Goal: Transaction & Acquisition: Book appointment/travel/reservation

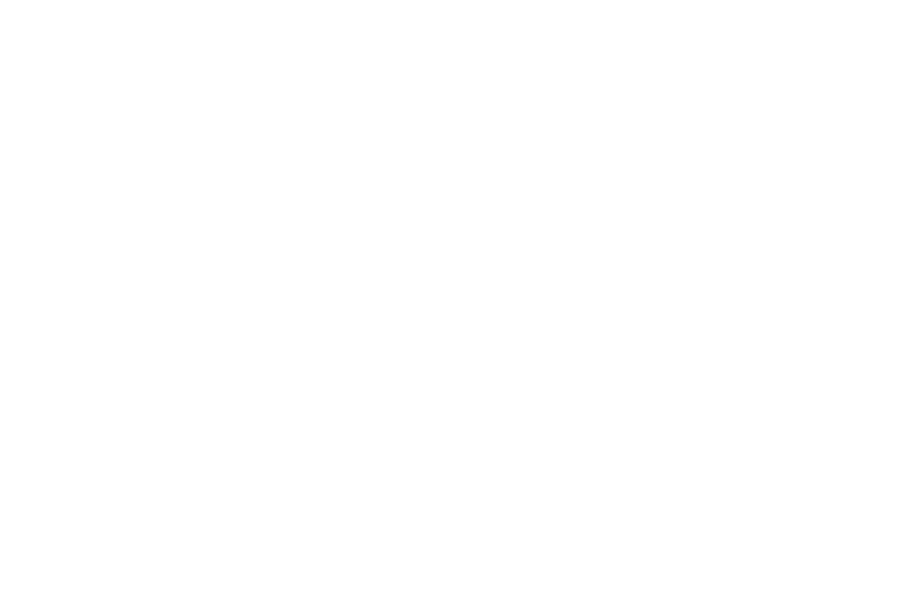
click at [888, 124] on icon at bounding box center [882, 117] width 49 height 40
click at [876, 127] on icon at bounding box center [882, 117] width 49 height 40
click at [884, 123] on icon at bounding box center [882, 117] width 49 height 40
click at [889, 116] on icon at bounding box center [882, 117] width 49 height 40
click at [890, 112] on icon at bounding box center [882, 117] width 49 height 40
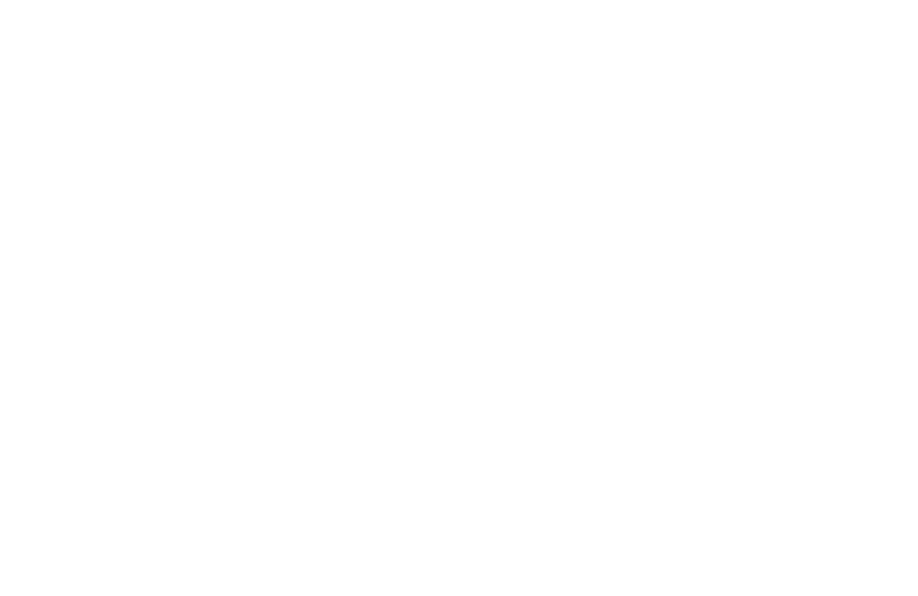
click at [842, 32] on img at bounding box center [873, 40] width 90 height 45
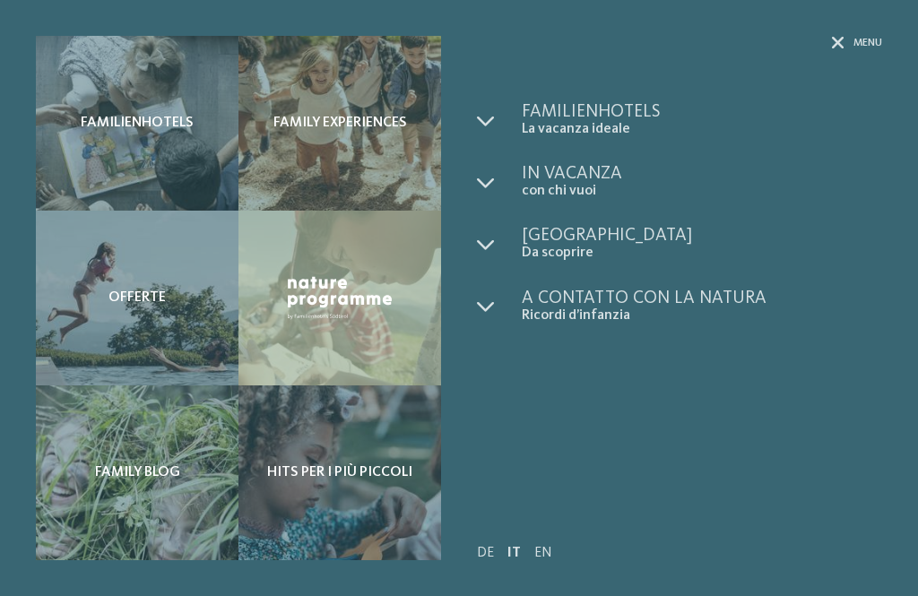
click at [871, 42] on span "Menu" at bounding box center [867, 43] width 29 height 15
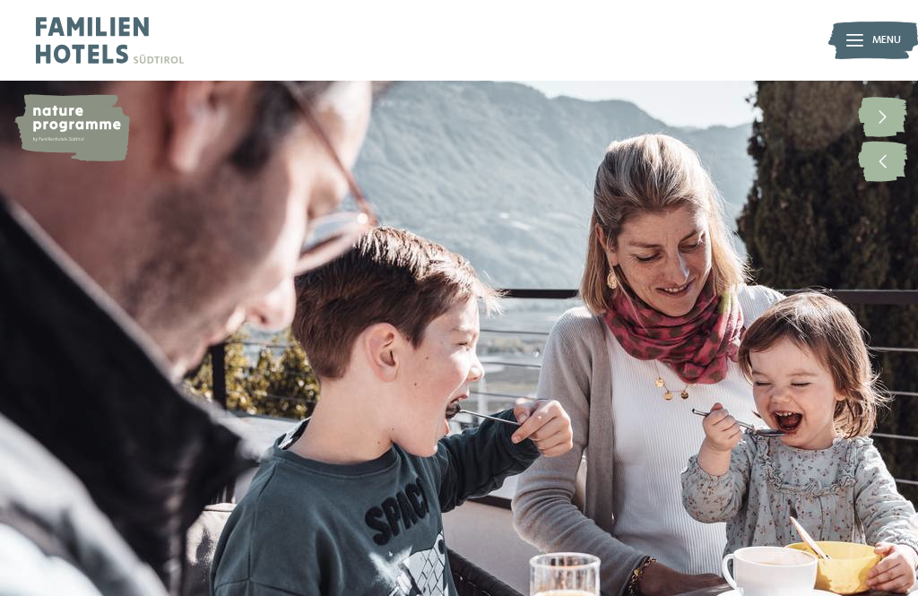
click at [843, 40] on img at bounding box center [873, 40] width 90 height 45
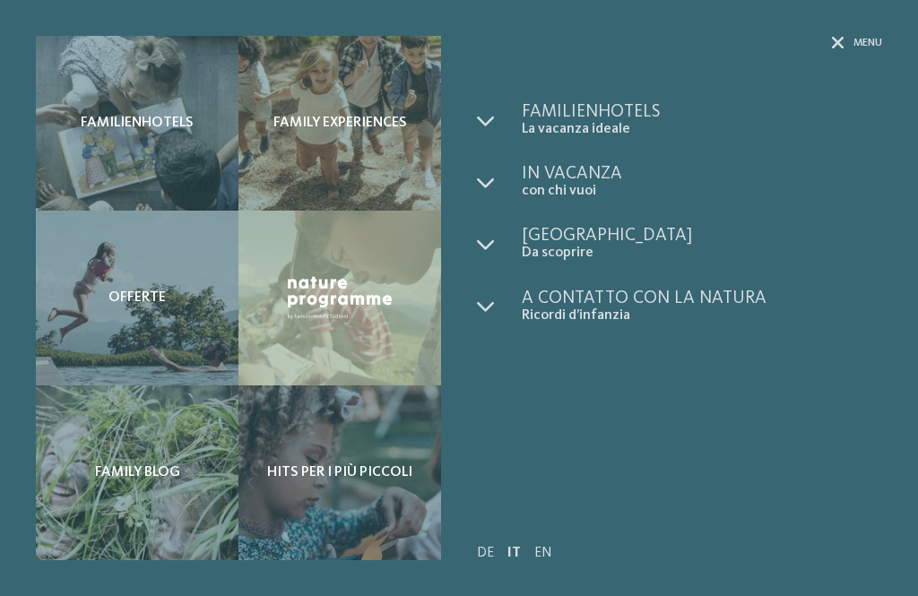
click at [116, 310] on div "Offerte" at bounding box center [137, 298] width 203 height 175
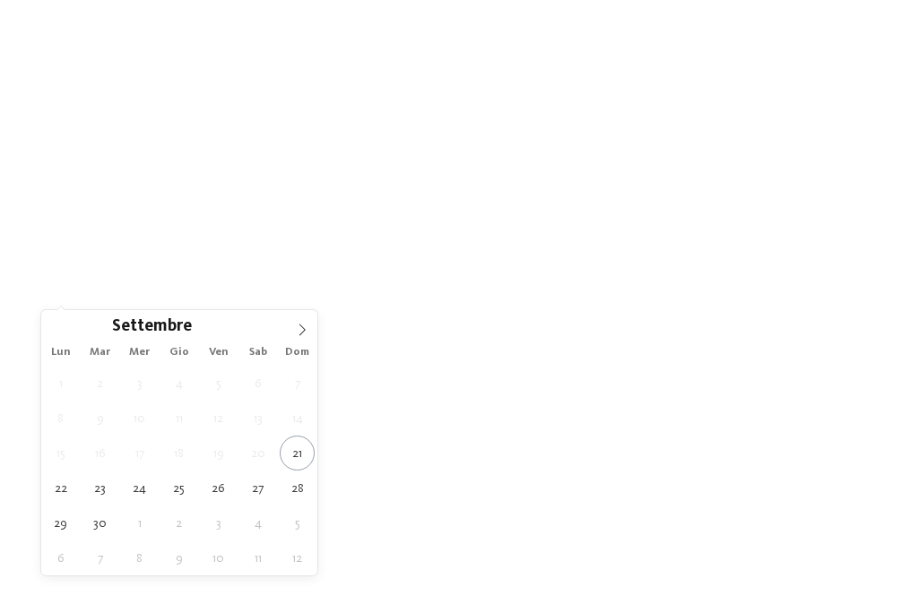
type div "[DATE]"
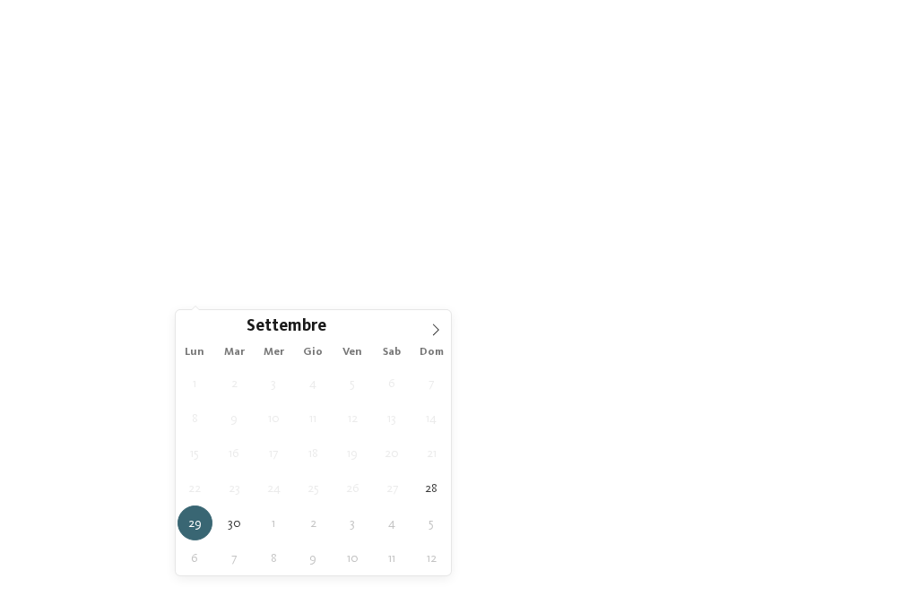
type div "[DATE]"
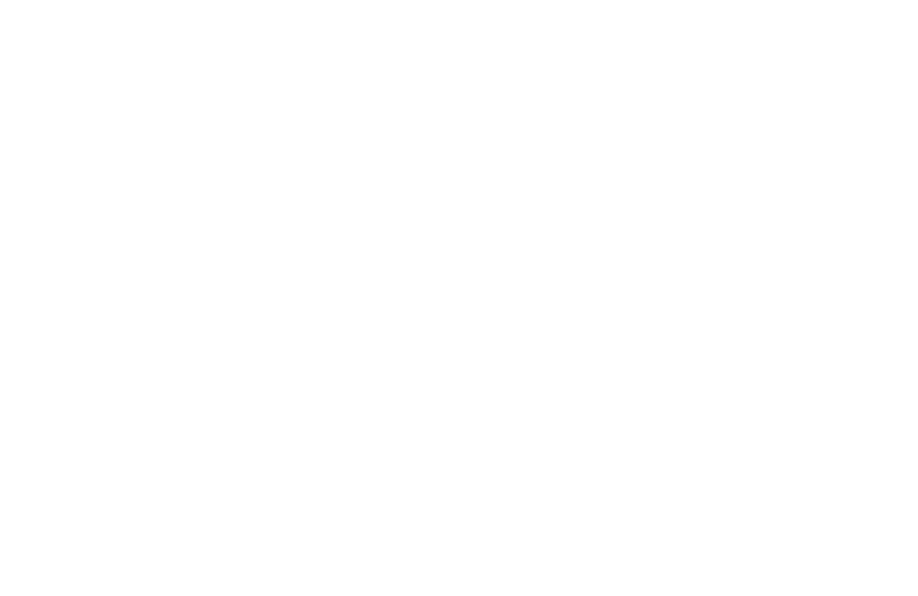
click at [399, 293] on span "Regione" at bounding box center [374, 294] width 84 height 13
click at [567, 200] on div at bounding box center [567, 209] width 18 height 18
click at [569, 272] on div at bounding box center [567, 281] width 18 height 18
click at [567, 307] on div at bounding box center [567, 316] width 18 height 18
click at [500, 398] on div "accetta" at bounding box center [458, 416] width 233 height 36
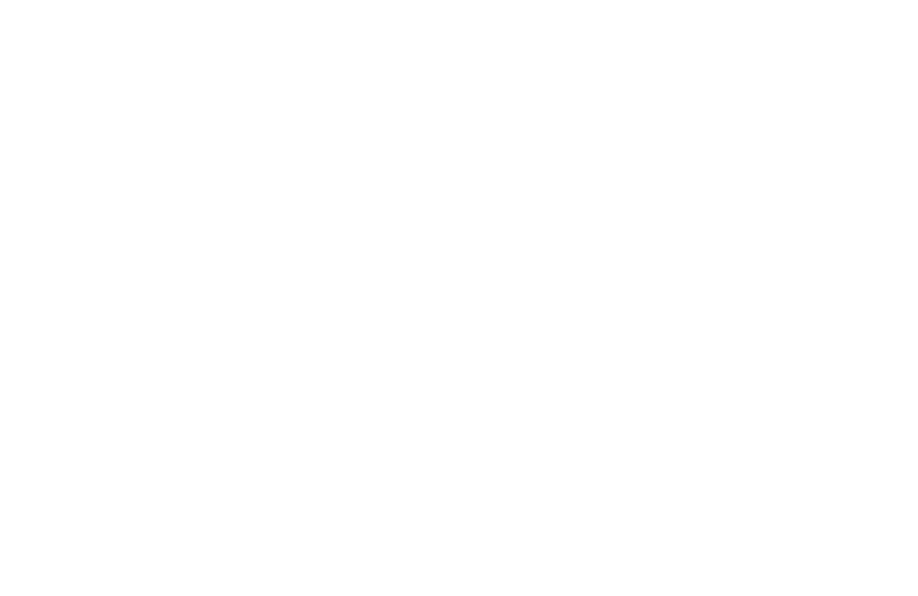
scroll to position [1014, 0]
click at [168, 332] on link "[PERSON_NAME] ora" at bounding box center [223, 331] width 145 height 36
